Goal: Transaction & Acquisition: Purchase product/service

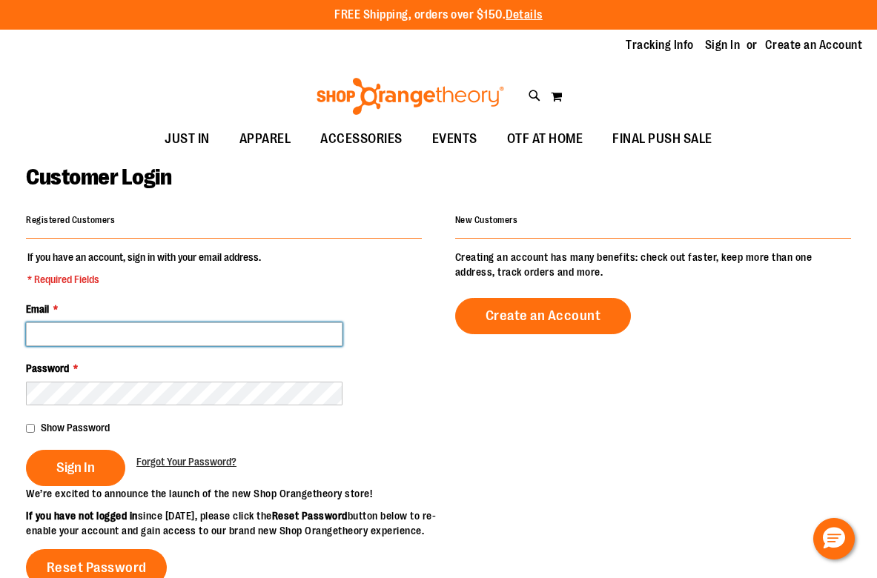
type input "**********"
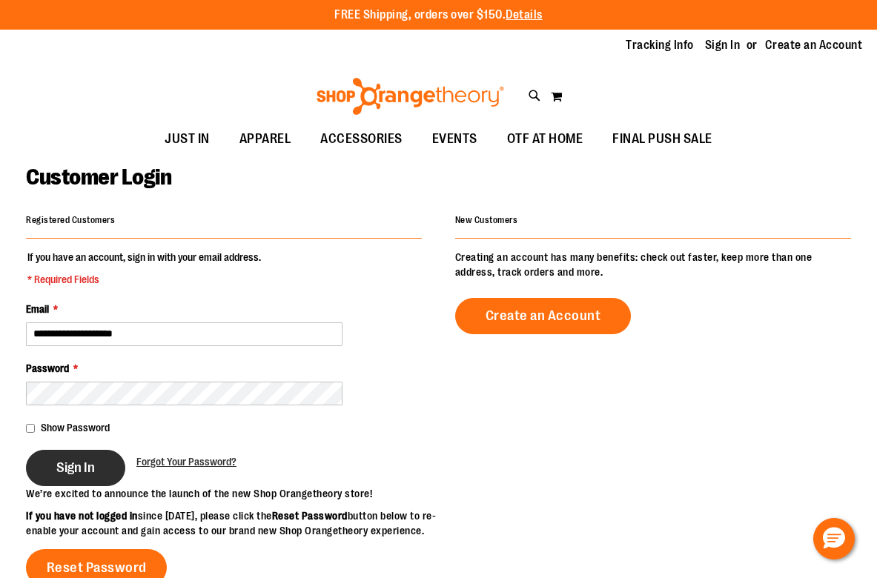
click at [75, 467] on span "Sign In" at bounding box center [75, 467] width 39 height 16
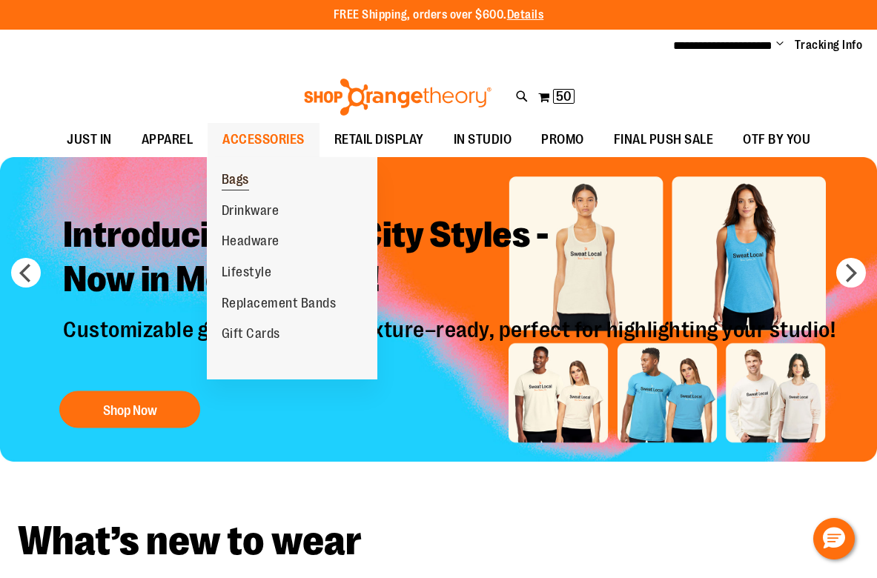
click at [244, 174] on span "Bags" at bounding box center [235, 181] width 27 height 19
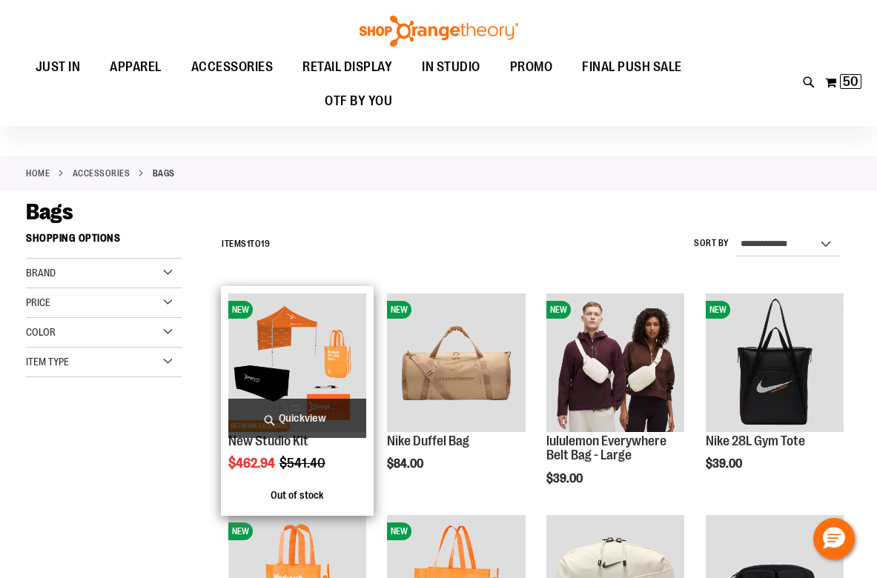
scroll to position [233, 0]
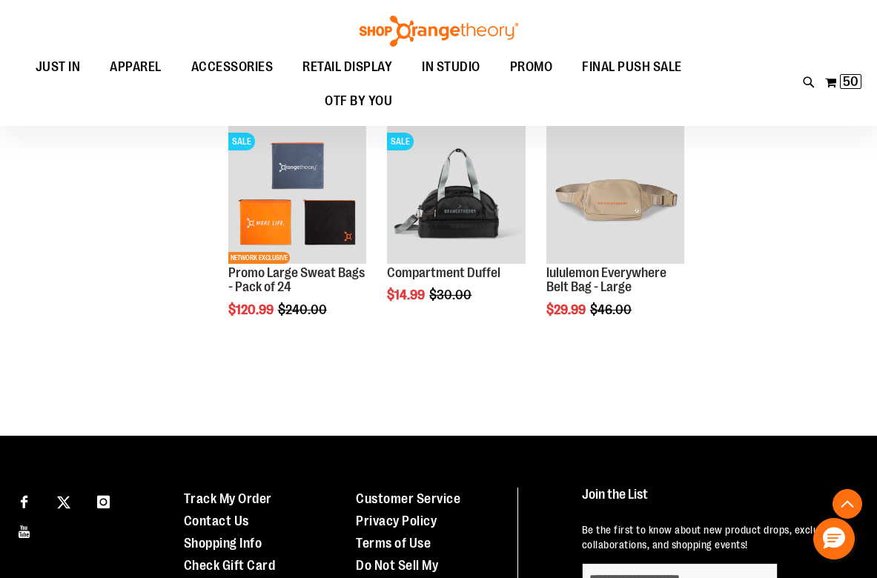
scroll to position [854, 1]
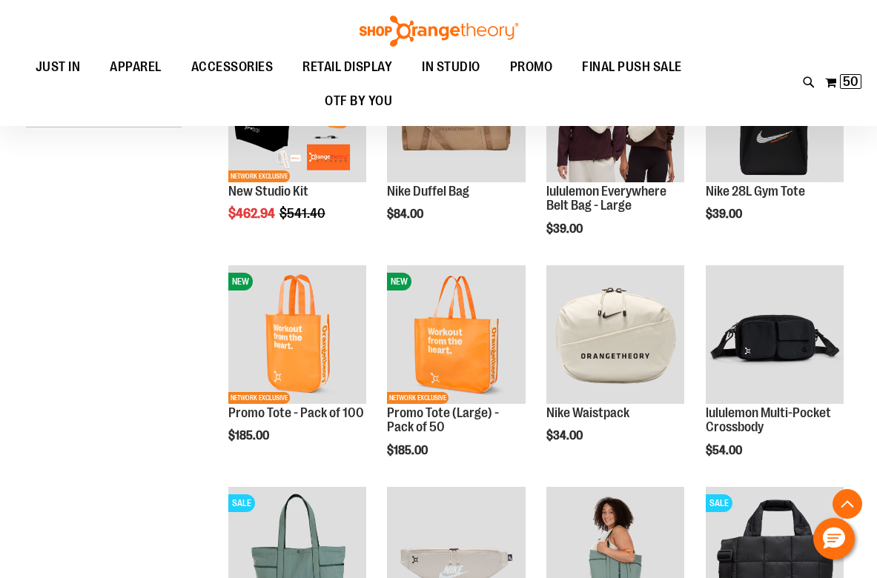
scroll to position [236, 0]
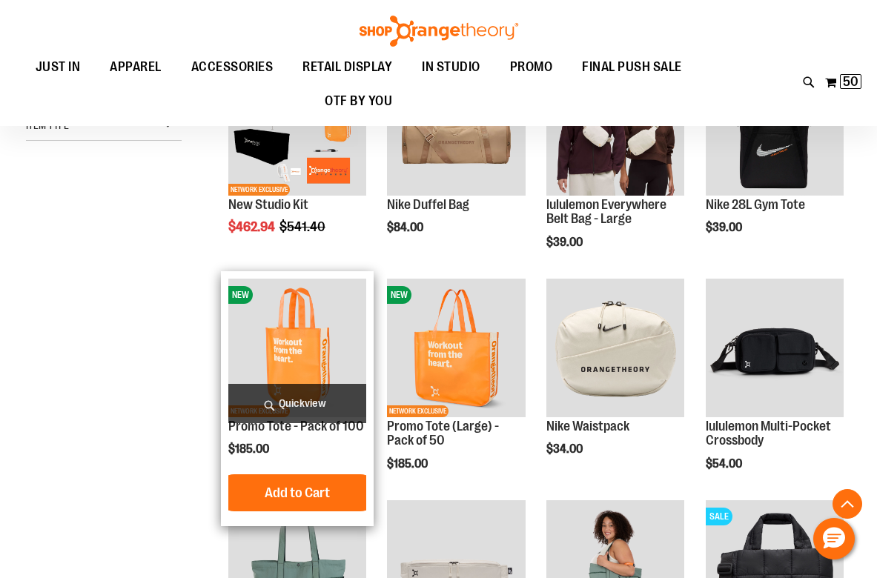
click at [299, 401] on span "Quickview" at bounding box center [297, 403] width 138 height 39
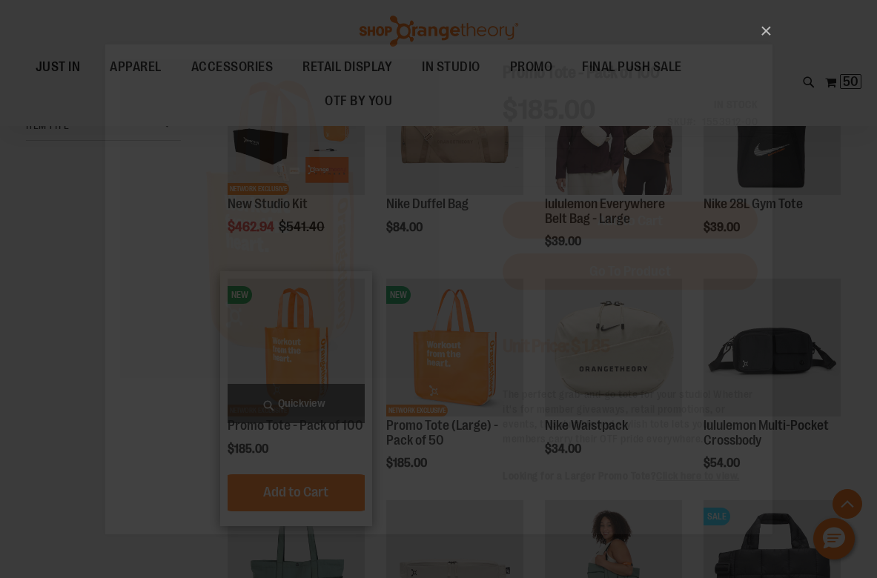
scroll to position [0, 0]
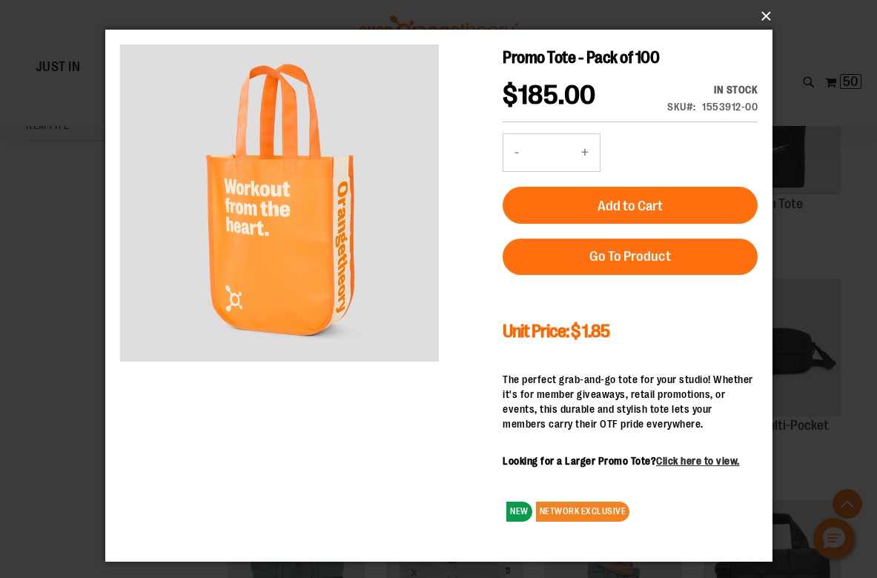
click at [766, 14] on button "×" at bounding box center [443, 16] width 667 height 33
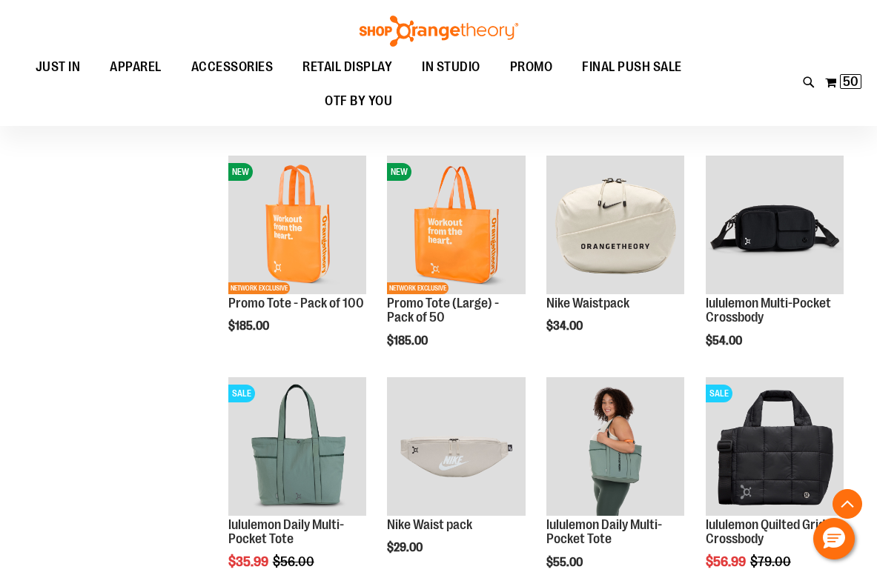
scroll to position [231, 0]
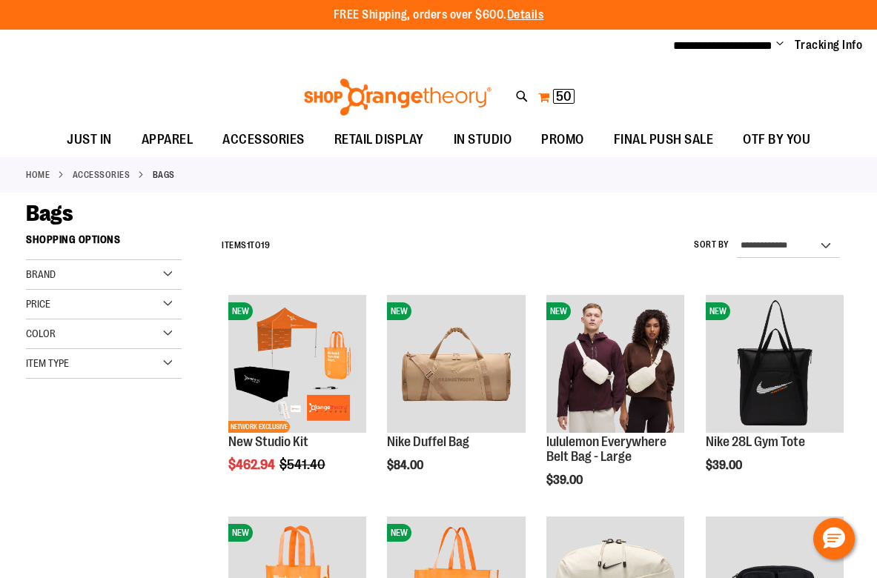
click at [566, 89] on span "50 50 items" at bounding box center [563, 96] width 21 height 15
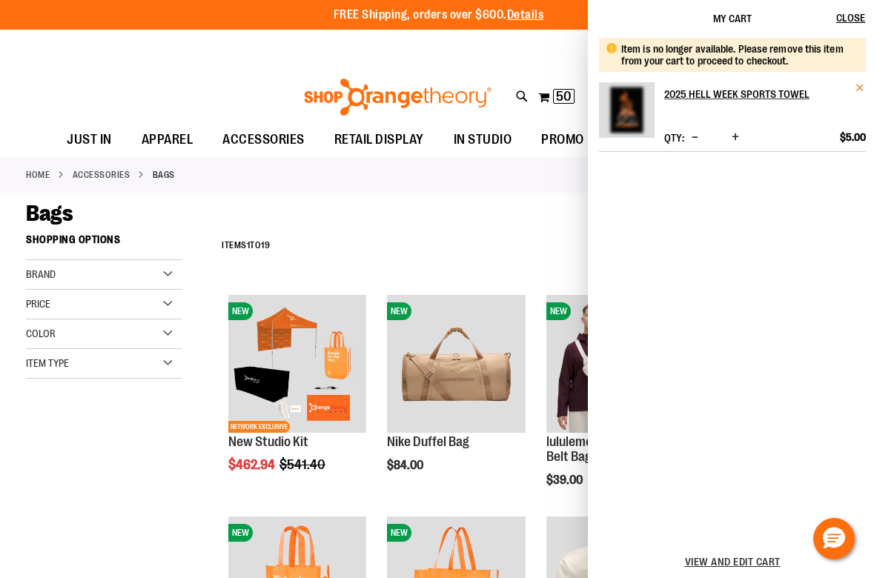
click at [860, 87] on span "Remove item" at bounding box center [859, 87] width 11 height 11
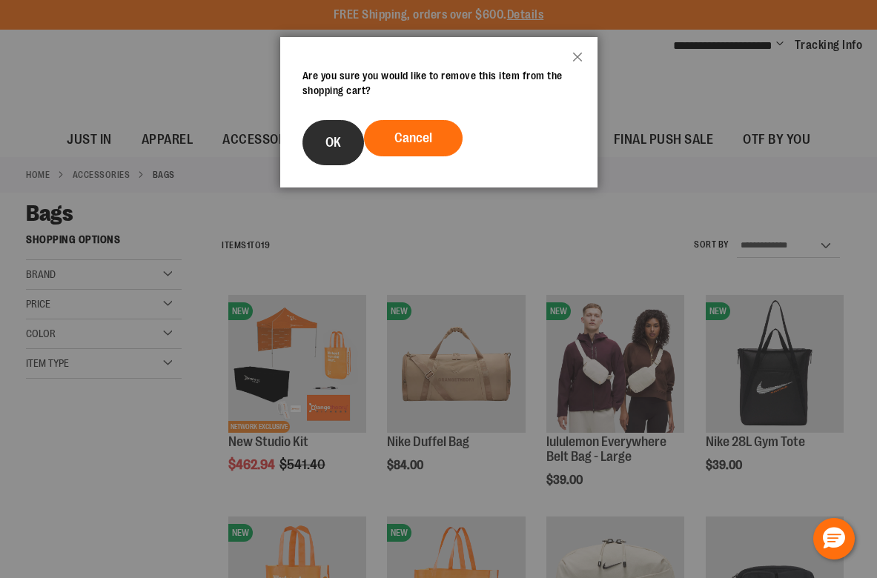
click at [322, 142] on button "OK" at bounding box center [333, 142] width 62 height 45
